Goal: Task Accomplishment & Management: Use online tool/utility

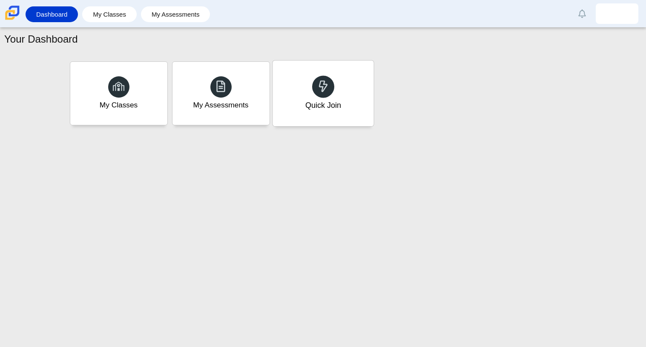
click at [361, 112] on div "Quick Join" at bounding box center [323, 93] width 101 height 66
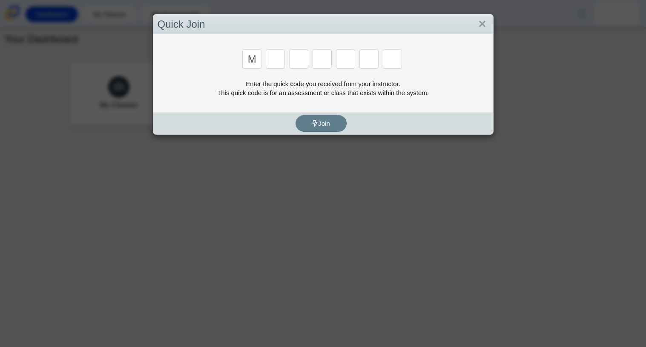
type input "m"
type input "f"
type input "7"
type input "m"
type input "c"
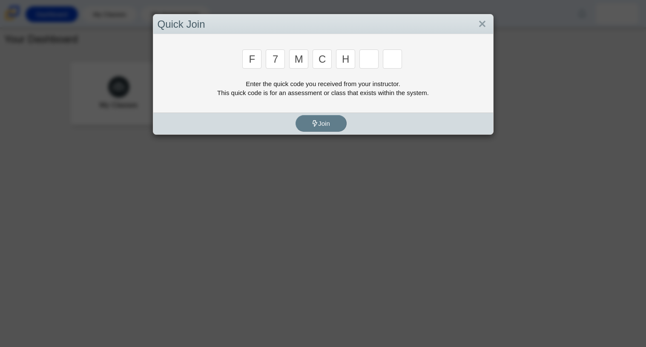
type input "h"
type input "w"
type input "k"
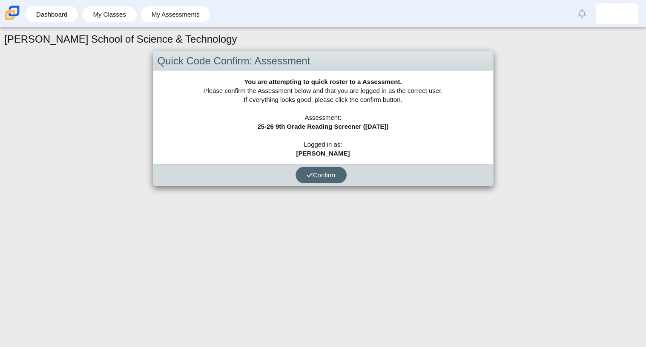
click at [322, 173] on span "Confirm" at bounding box center [321, 174] width 29 height 7
